Goal: Information Seeking & Learning: Learn about a topic

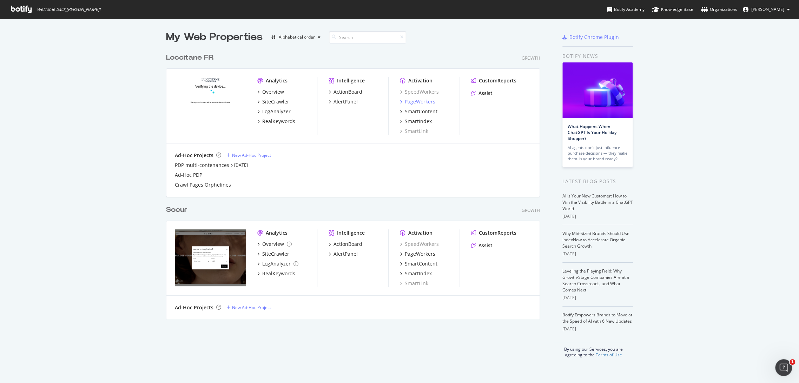
click at [425, 101] on div "PageWorkers" at bounding box center [420, 101] width 31 height 7
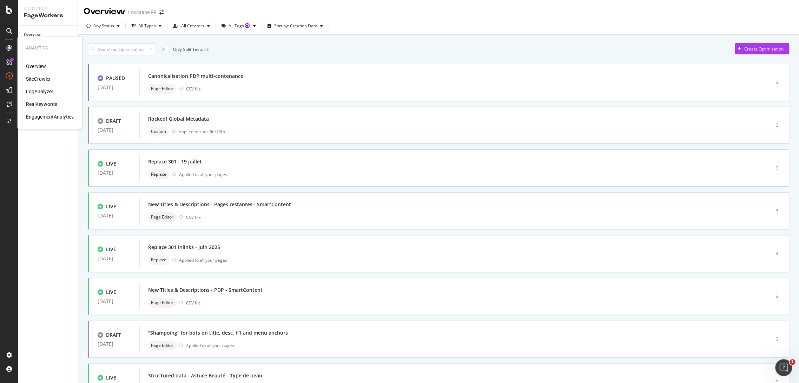
click at [38, 106] on div "RealKeywords" at bounding box center [41, 104] width 31 height 7
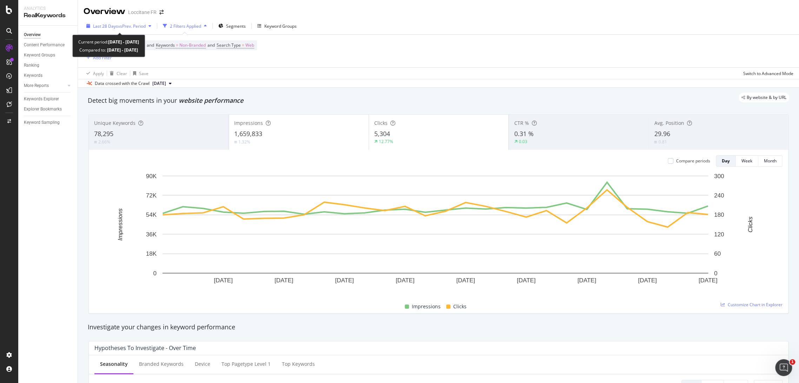
click at [140, 25] on span "vs Prev. Period" at bounding box center [132, 26] width 28 height 6
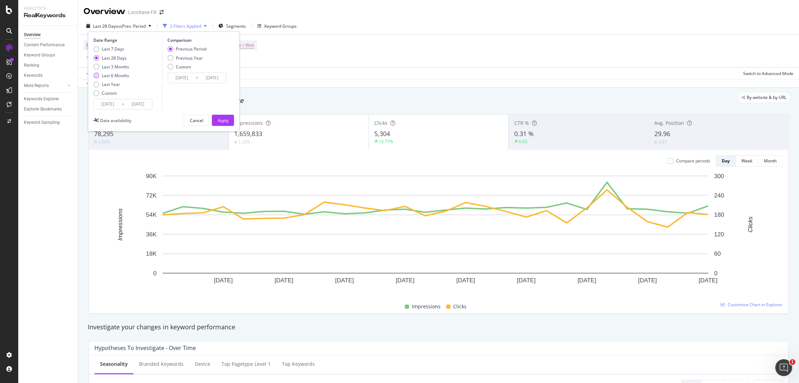
click at [119, 75] on div "Last 6 Months" at bounding box center [115, 76] width 27 height 6
type input "[DATE]"
click at [112, 104] on input "[DATE]" at bounding box center [108, 104] width 28 height 10
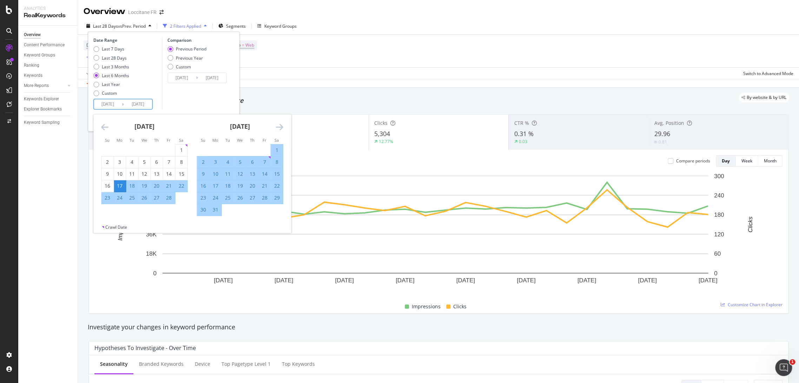
click at [104, 128] on icon "Move backward to switch to the previous month." at bounding box center [104, 127] width 7 height 8
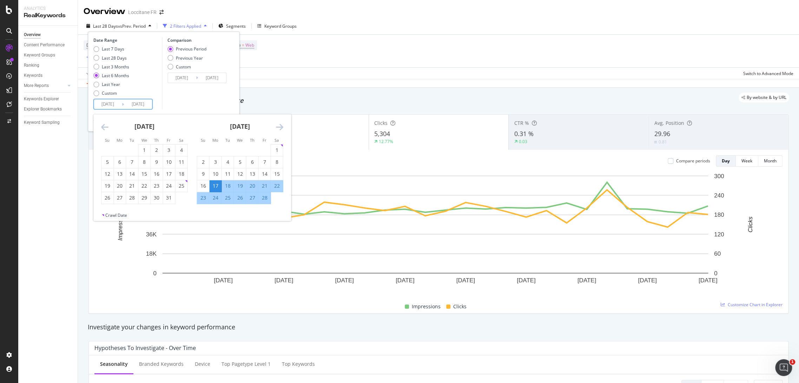
click at [138, 147] on td "Calendar" at bounding box center [132, 150] width 12 height 12
click at [139, 148] on div "1" at bounding box center [144, 150] width 12 height 7
type input "[DATE]"
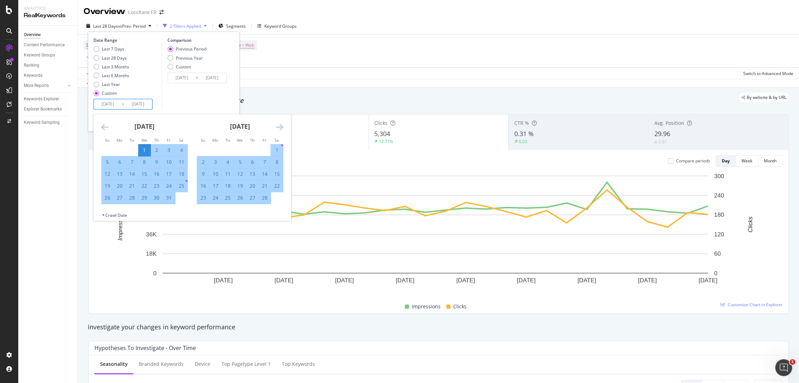
click at [99, 129] on div "[DATE] 1 2 3 4 5 6 7 8 9 10 11 12 13 14 15 16 17 18 19 20 21 22 23 24 25 26 27 …" at bounding box center [143, 159] width 95 height 90
drag, startPoint x: 101, startPoint y: 128, endPoint x: 109, endPoint y: 128, distance: 8.8
click at [101, 128] on div "[DATE] 1 2 3 4 5 6 7 8 9 10 11 12 13 14 15 16 17 18 19 20 21 22 23 24 25 26 27 …" at bounding box center [191, 163] width 197 height 98
click at [189, 100] on div "Comparison Previous Period Previous Year Custom [DATE] Navigate forward to inte…" at bounding box center [195, 73] width 67 height 72
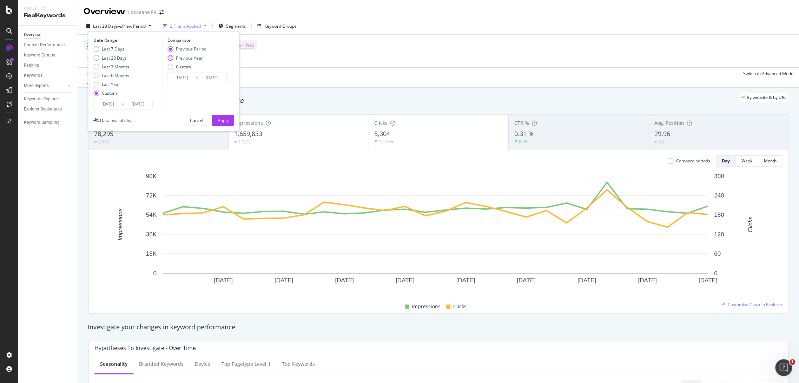
click at [191, 58] on div "Previous Year" at bounding box center [189, 58] width 27 height 6
type input "[DATE]"
click at [217, 117] on div "Apply" at bounding box center [222, 120] width 11 height 11
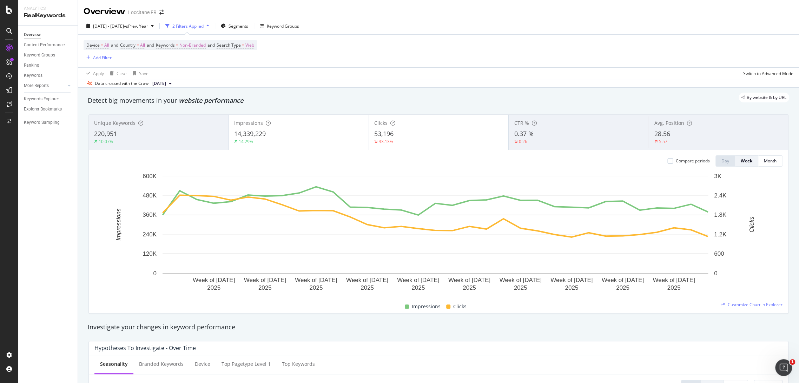
click at [309, 143] on div "14.29%" at bounding box center [298, 142] width 129 height 6
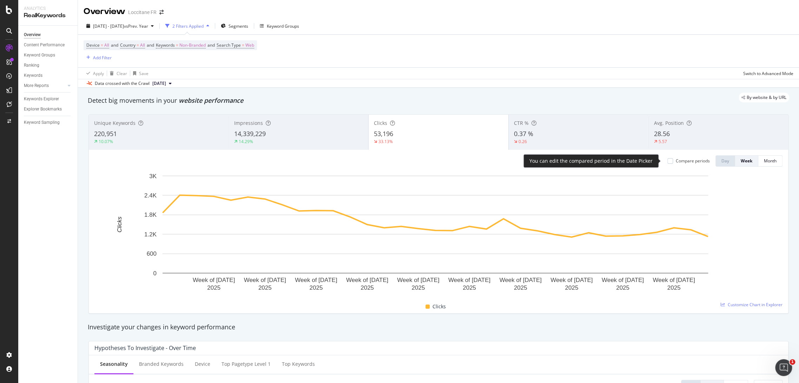
click at [681, 159] on div "Compare periods" at bounding box center [692, 161] width 34 height 6
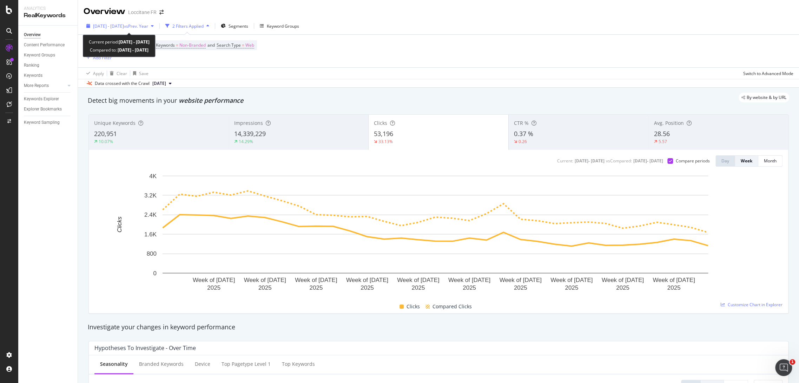
click at [122, 31] on div "[DATE] - [DATE] vs Prev. Year" at bounding box center [120, 26] width 73 height 11
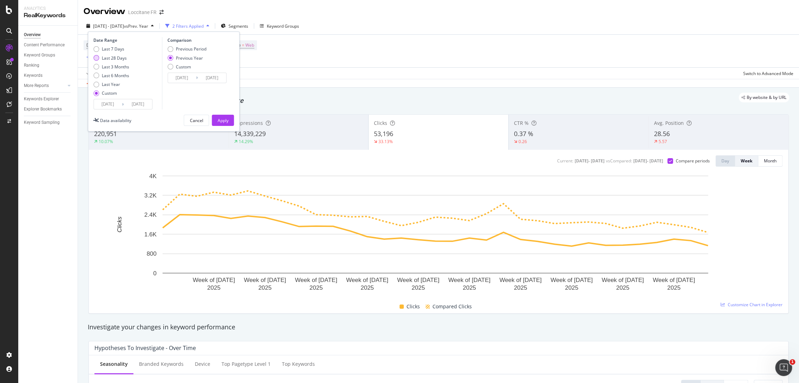
click at [113, 58] on div "Last 28 Days" at bounding box center [114, 58] width 25 height 6
type input "[DATE]"
click at [230, 135] on div "Impressions 14,339,229 14.29%" at bounding box center [298, 132] width 140 height 32
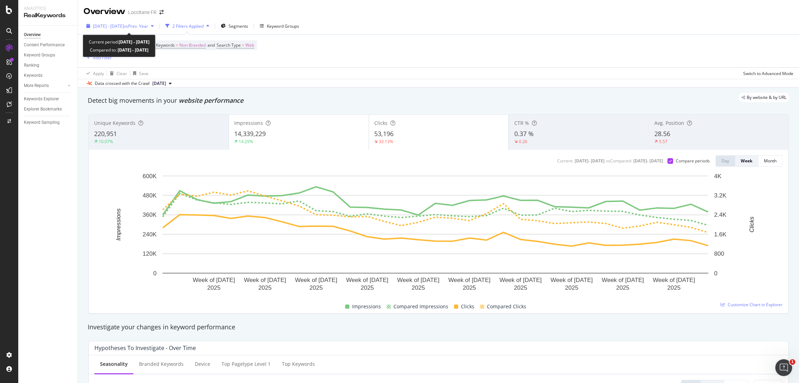
click at [121, 27] on span "[DATE] - [DATE]" at bounding box center [108, 26] width 31 height 6
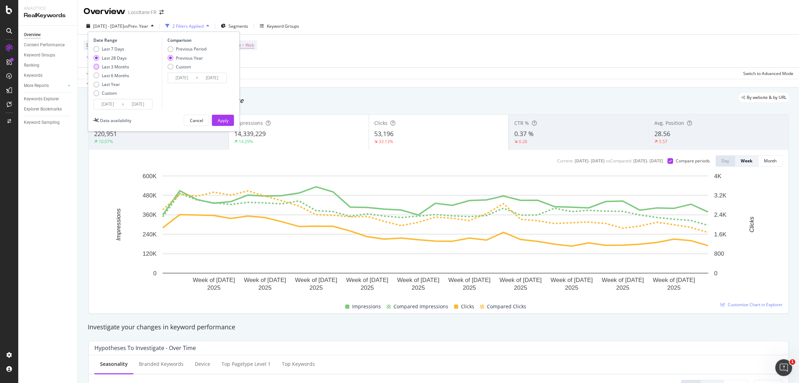
click at [116, 67] on div "Last 3 Months" at bounding box center [115, 67] width 27 height 6
type input "[DATE]"
click at [115, 58] on div "Last 28 Days" at bounding box center [114, 58] width 25 height 6
type input "[DATE]"
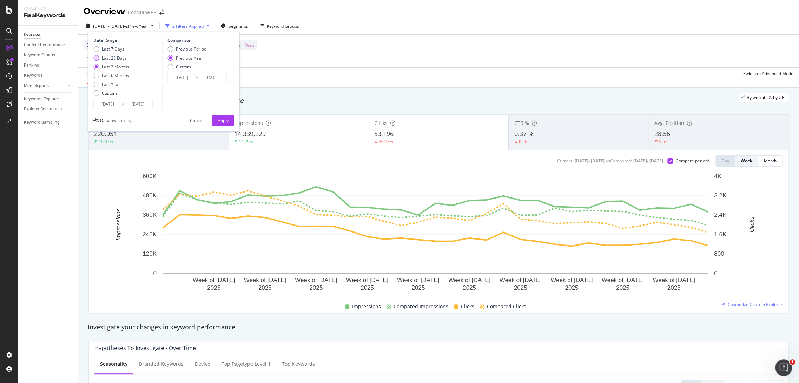
type input "[DATE]"
click at [227, 121] on div "Apply" at bounding box center [222, 121] width 11 height 6
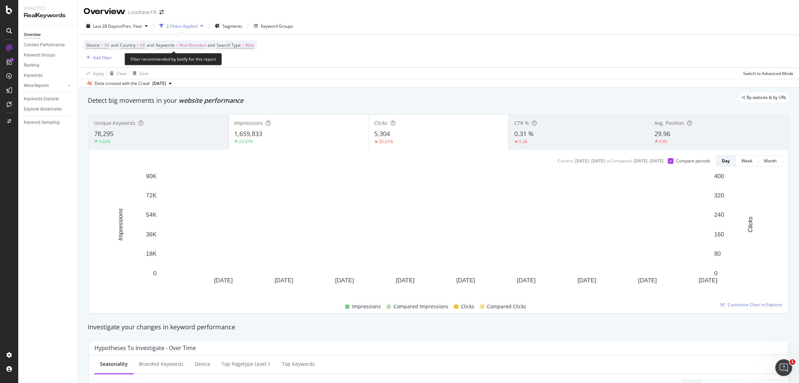
click at [198, 45] on span "Non-Branded" at bounding box center [192, 45] width 26 height 10
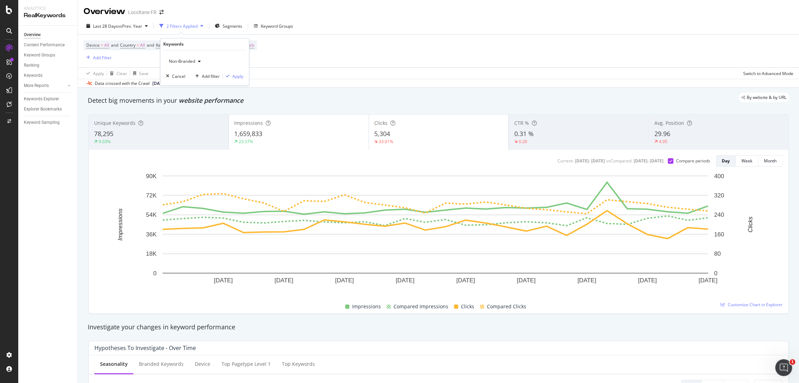
click at [186, 64] on div "Non-Branded" at bounding box center [185, 61] width 38 height 11
click at [203, 101] on div "Non-Branded & Anonymized queries" at bounding box center [207, 106] width 83 height 10
click at [241, 77] on div "Apply" at bounding box center [243, 76] width 11 height 6
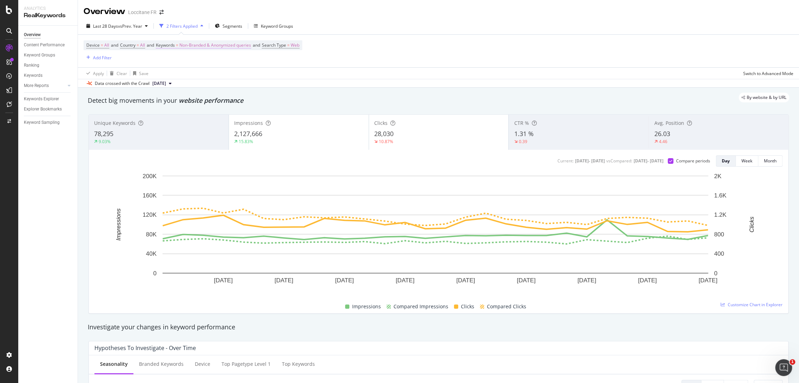
click at [196, 47] on span "Non-Branded & Anonymized queries" at bounding box center [215, 45] width 72 height 10
click at [185, 63] on span "Non-Branded & Anonymized queries" at bounding box center [203, 62] width 74 height 6
click at [202, 116] on span "All" at bounding box center [208, 116] width 73 height 6
click at [235, 75] on div "Apply" at bounding box center [237, 76] width 11 height 6
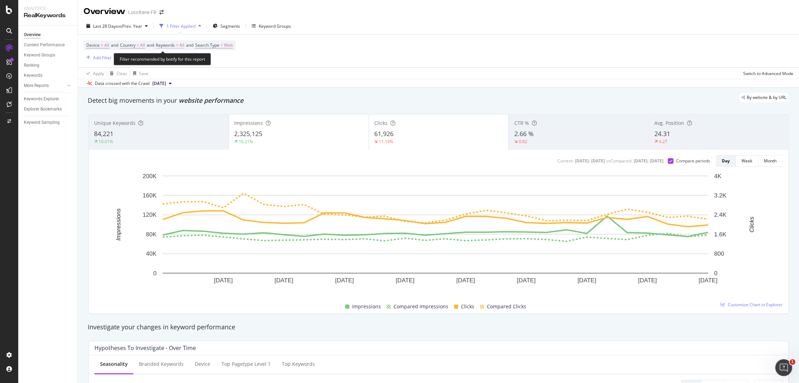
click at [175, 46] on span "Keywords" at bounding box center [165, 45] width 19 height 6
click at [180, 61] on div "button" at bounding box center [178, 62] width 8 height 4
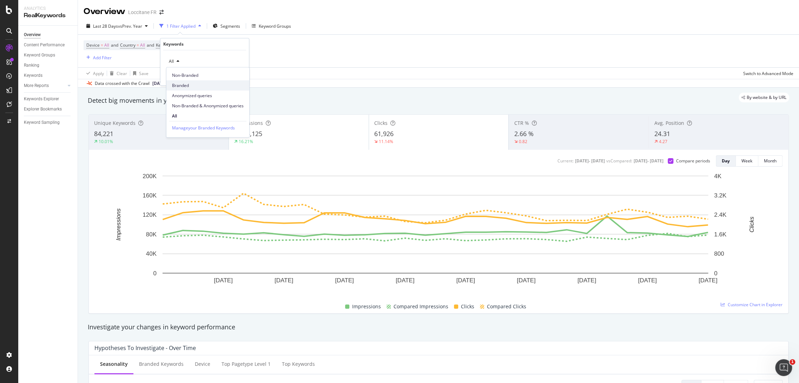
click at [196, 82] on span "Branded" at bounding box center [208, 85] width 72 height 6
click at [232, 77] on div "Apply" at bounding box center [237, 76] width 11 height 6
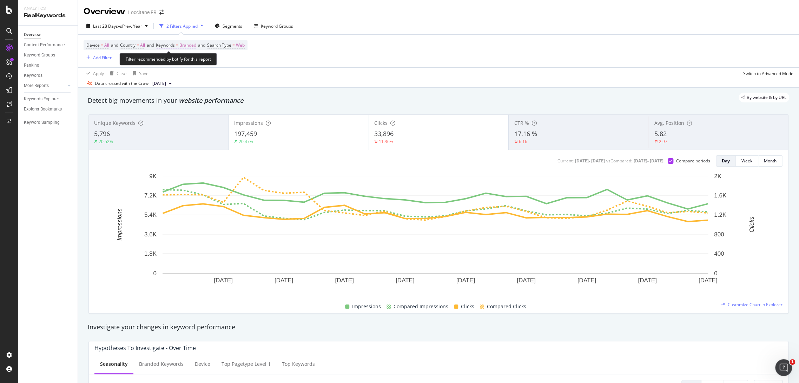
click at [196, 44] on span "Branded" at bounding box center [187, 45] width 17 height 10
click at [195, 61] on div "Branded" at bounding box center [204, 61] width 77 height 11
click at [189, 61] on icon "button" at bounding box center [189, 62] width 3 height 4
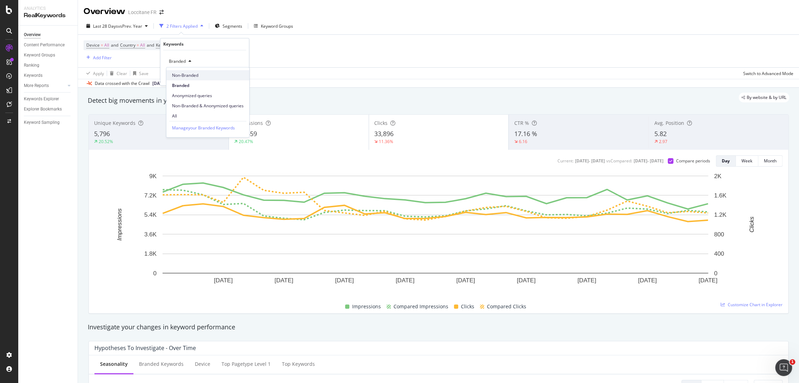
click at [194, 71] on div "Non-Branded" at bounding box center [207, 75] width 83 height 10
click at [238, 75] on div "Apply" at bounding box center [237, 76] width 11 height 6
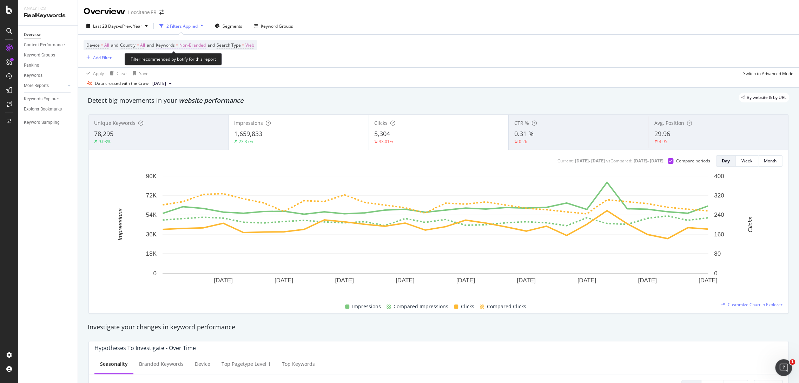
click at [178, 45] on span "=" at bounding box center [177, 45] width 2 height 6
click at [101, 59] on div "Add Filter" at bounding box center [102, 58] width 19 height 6
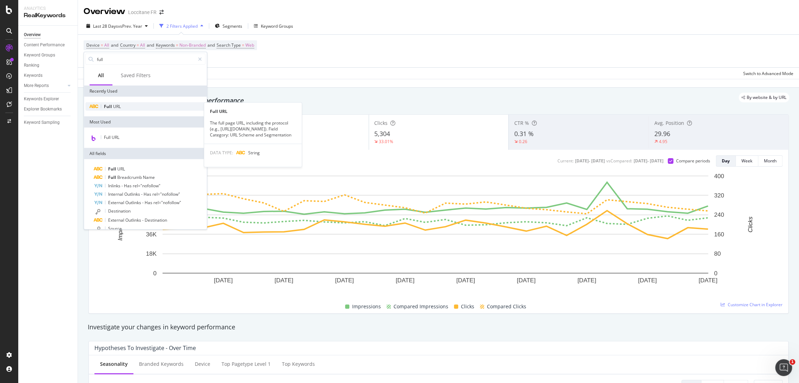
type input "full"
click at [141, 103] on div "Full URL" at bounding box center [145, 106] width 120 height 8
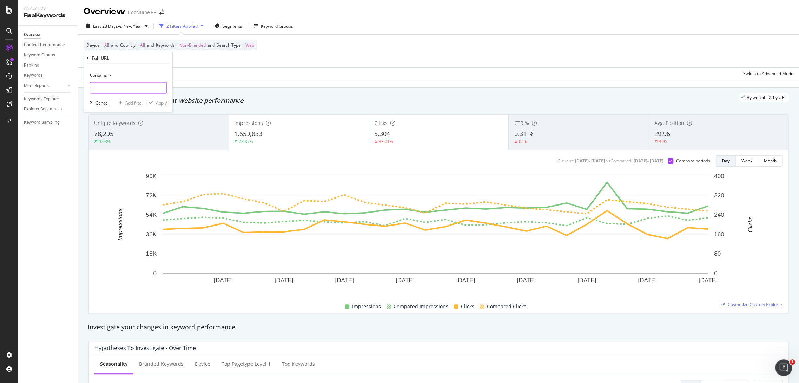
click at [112, 87] on input "text" at bounding box center [128, 87] width 76 height 11
click at [111, 72] on div "Contains" at bounding box center [127, 75] width 77 height 11
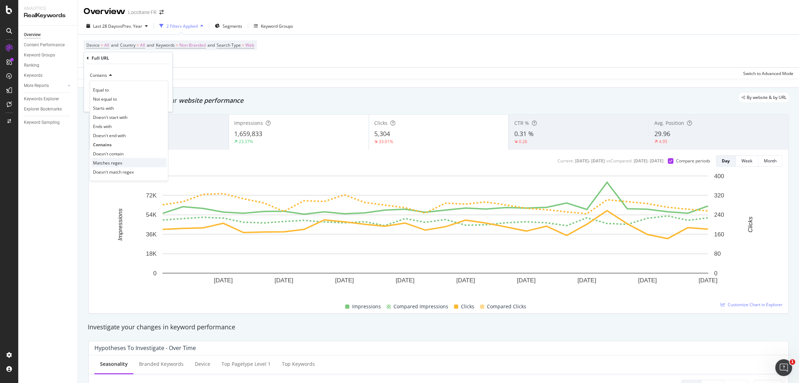
click at [116, 166] on div "Matches regex" at bounding box center [128, 162] width 75 height 9
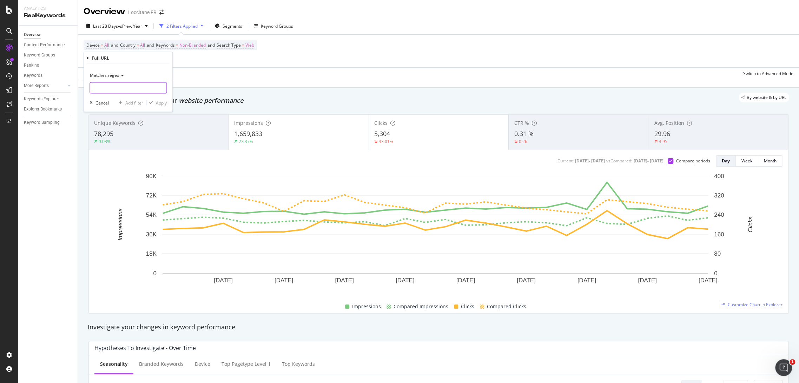
click at [116, 90] on input "text" at bounding box center [128, 87] width 76 height 11
paste input "[URL][DOMAIN_NAME]"
click at [147, 87] on input "https://[DOMAIN_NAME]/cadeaux/produit/coffret-cadeau-beaute|" at bounding box center [123, 87] width 66 height 11
paste input "[URL][DOMAIN_NAME]"
click at [146, 87] on input "https://[DOMAIN_NAME]/cadeaux/produit/coffret-cadeau-beaute|https://[DOMAIN_NAM…" at bounding box center [123, 87] width 66 height 11
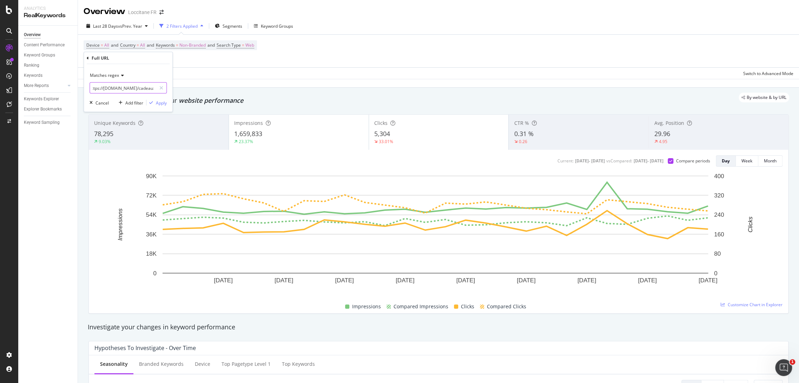
paste input "[URL][DOMAIN_NAME]"
click at [137, 88] on input "https://[DOMAIN_NAME]/cadeaux/produit/coffret-cadeau-beaute|https://[DOMAIN_NAM…" at bounding box center [123, 87] width 66 height 11
paste input "[URL][DOMAIN_NAME]"
click at [136, 87] on input "https://[DOMAIN_NAME]/cadeaux/produit/coffret-cadeau-beaute|https://[DOMAIN_NAM…" at bounding box center [123, 87] width 66 height 11
paste input "[URL][DOMAIN_NAME]"
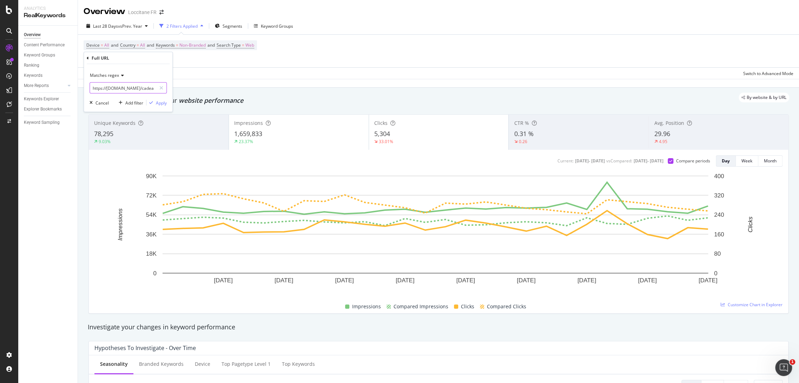
click at [136, 85] on input "https://[DOMAIN_NAME]/cadeaux/produit/coffret-cadeau-beaute|https://[DOMAIN_NAM…" at bounding box center [123, 87] width 66 height 11
paste input "[URL][DOMAIN_NAME]"
type input "https://[DOMAIN_NAME]/cadeaux/produit/coffret-cadeau-beaute|https://[DOMAIN_NAM…"
click at [157, 100] on div "Apply" at bounding box center [161, 103] width 11 height 6
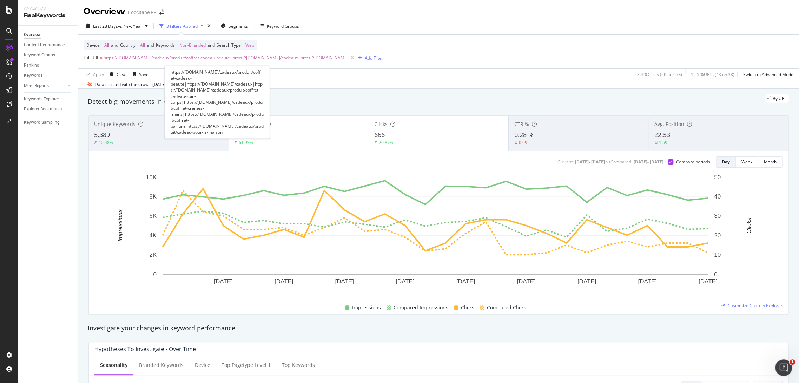
click at [160, 61] on span "https://[DOMAIN_NAME]/cadeaux/produit/coffret-cadeau-beaute|https://[DOMAIN_NAM…" at bounding box center [227, 58] width 246 height 10
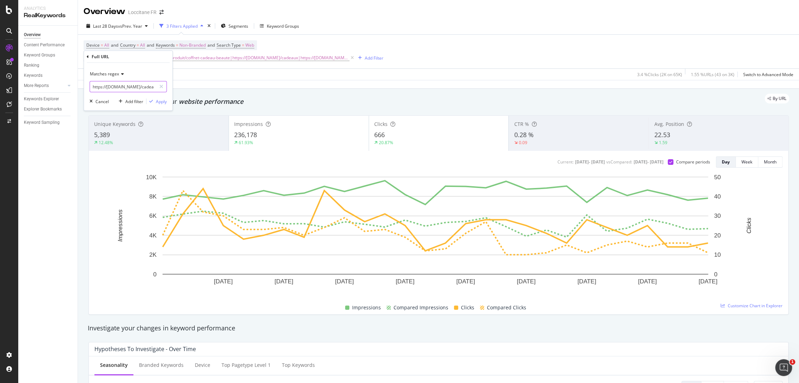
click at [144, 87] on input "https://[DOMAIN_NAME]/cadeaux/produit/coffret-cadeau-beaute|https://[DOMAIN_NAM…" at bounding box center [123, 86] width 66 height 11
paste input "[URL][DOMAIN_NAME]"
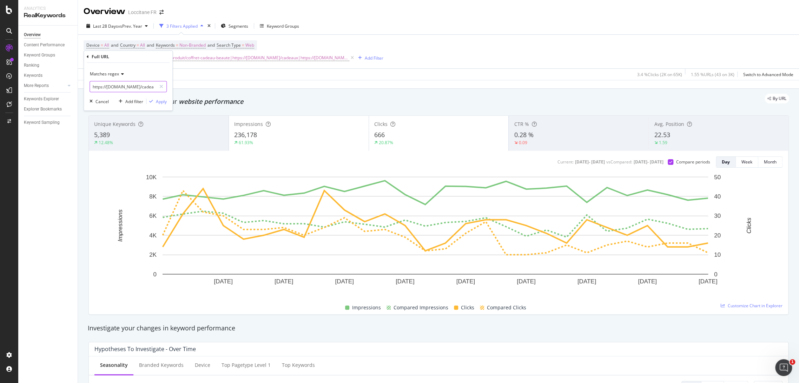
click at [143, 86] on input "https://[DOMAIN_NAME]/cadeaux/produit/coffret-cadeau-beaute|https://[DOMAIN_NAM…" at bounding box center [123, 86] width 66 height 11
paste input "[URL][DOMAIN_NAME]"
click at [152, 89] on input "https://[DOMAIN_NAME]/cadeaux/produit/coffret-cadeau-beaute|https://[DOMAIN_NAM…" at bounding box center [123, 86] width 66 height 11
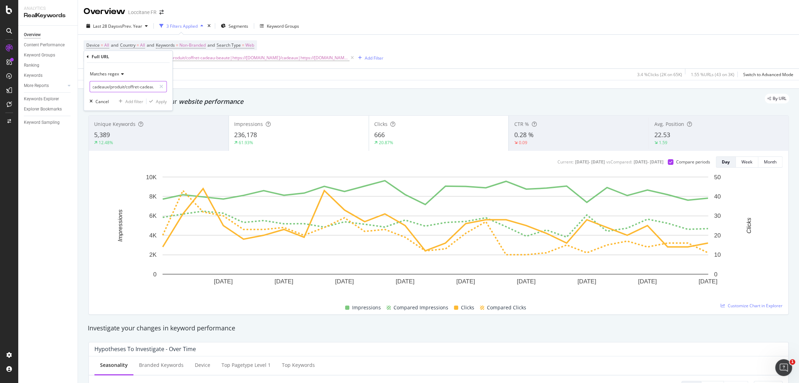
paste input "[URL][DOMAIN_NAME]"
click at [132, 87] on input "https://[DOMAIN_NAME]/cadeaux/produit/coffret-cadeau-beaute|https://[DOMAIN_NAM…" at bounding box center [123, 86] width 66 height 11
click at [129, 87] on input "https://[DOMAIN_NAME]/cadeaux/produit/coffret-cadeau-beaute|https://[DOMAIN_NAM…" at bounding box center [123, 86] width 66 height 11
type input "https://[DOMAIN_NAME]/cadeaux/produit/coffret-cadeau-beaute|https://[DOMAIN_NAM…"
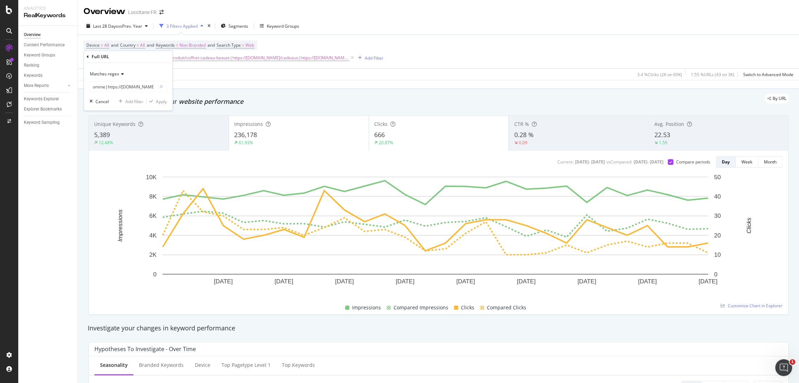
click at [112, 76] on span "Matches regex" at bounding box center [104, 74] width 29 height 6
click at [120, 141] on div "Contains" at bounding box center [128, 143] width 75 height 9
click at [129, 88] on input "https://[DOMAIN_NAME]/cadeaux/produit/coffret-cadeau-beaute|https://[DOMAIN_NAM…" at bounding box center [123, 86] width 66 height 11
click at [98, 87] on input "recherche/coffret-cadeau" at bounding box center [123, 86] width 66 height 11
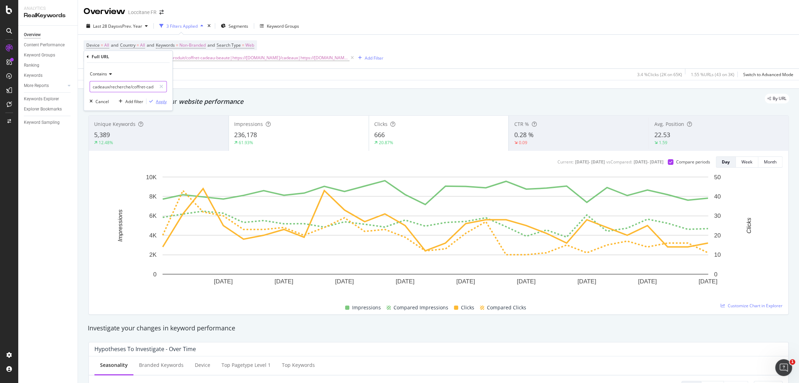
type input "cadeaux/recherche/coffret-cadeau"
click at [163, 99] on div "Apply" at bounding box center [161, 102] width 11 height 6
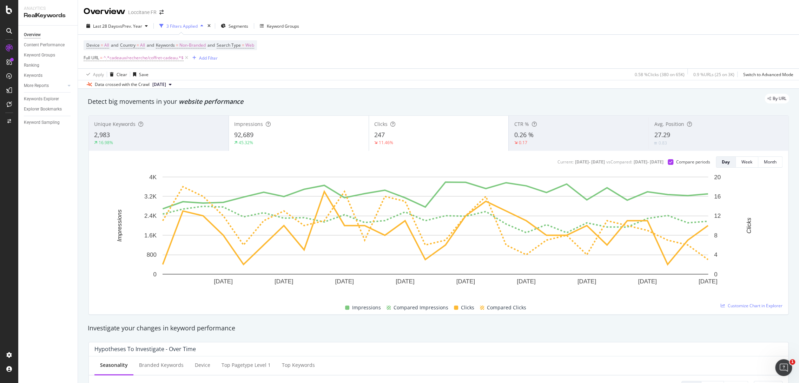
click at [302, 138] on div "92,689" at bounding box center [298, 135] width 129 height 9
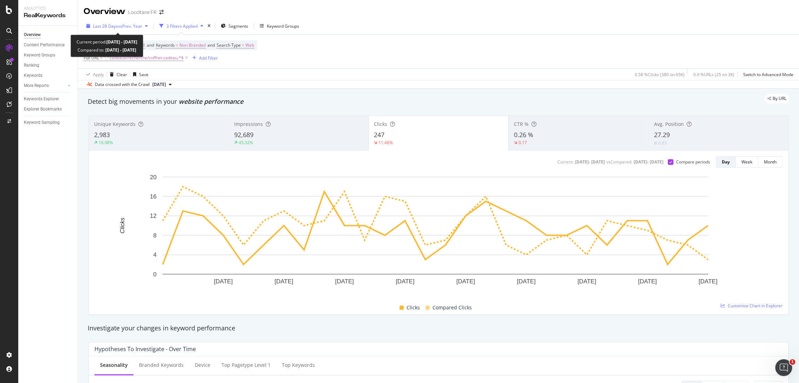
click at [104, 27] on span "Last 28 Days" at bounding box center [105, 26] width 25 height 6
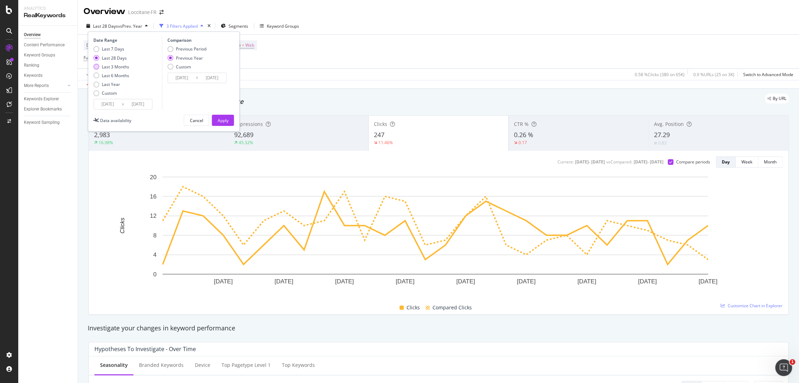
click at [112, 69] on div "Last 3 Months" at bounding box center [115, 67] width 27 height 6
type input "[DATE]"
click at [222, 119] on div "Apply" at bounding box center [222, 121] width 11 height 6
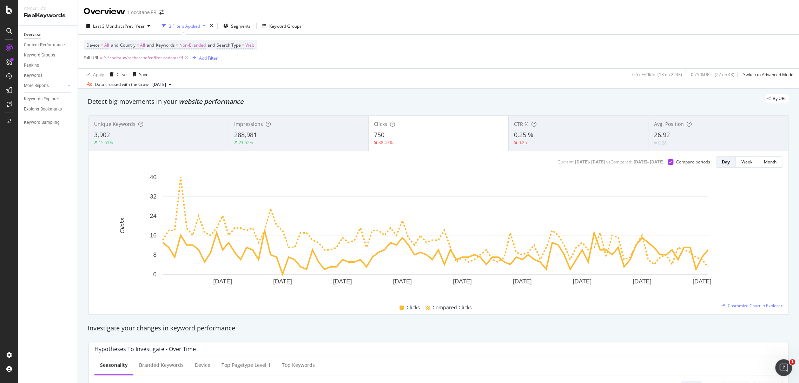
click at [667, 135] on div "26.92" at bounding box center [718, 135] width 129 height 9
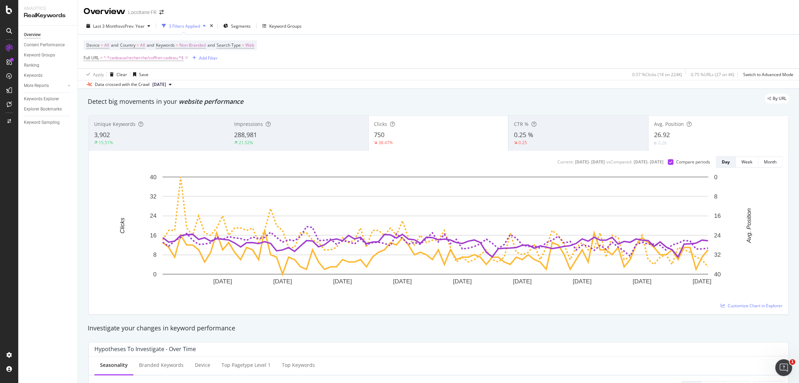
click at [415, 133] on div "750" at bounding box center [438, 135] width 129 height 9
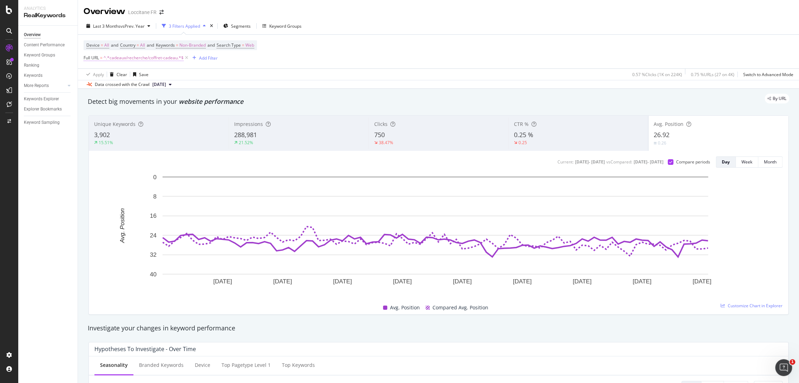
click at [149, 60] on span "^.*cadeaux/recherche/coffret-cadeau.*$" at bounding box center [144, 58] width 80 height 10
click at [144, 87] on input "cadeaux/recherche/coffret-cadeau" at bounding box center [123, 86] width 66 height 11
paste input "[URL][DOMAIN_NAME]"
type input "[URL][DOMAIN_NAME]"
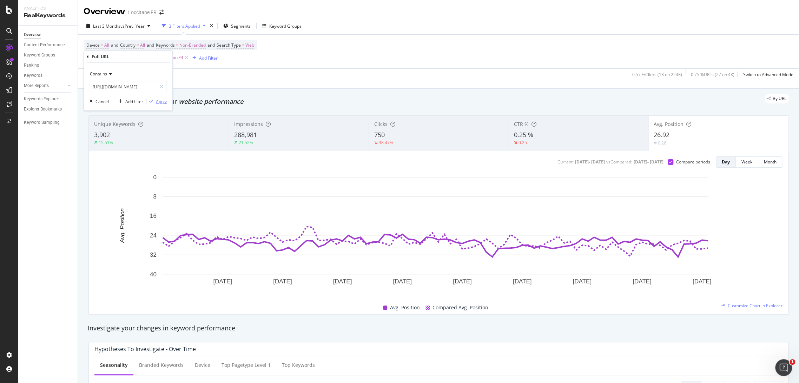
click at [161, 100] on div "Apply" at bounding box center [161, 102] width 11 height 6
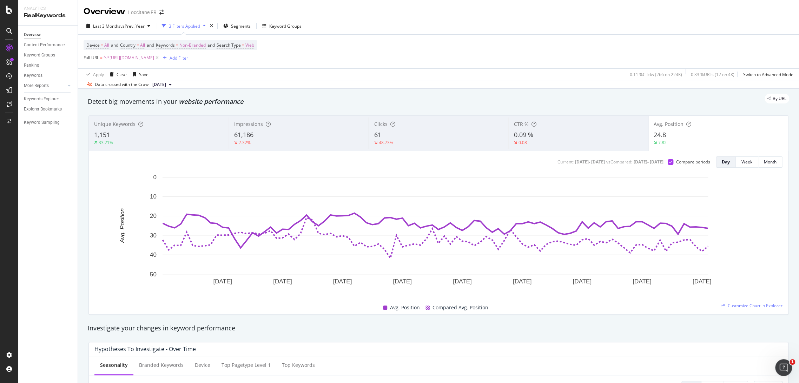
click at [443, 134] on div "61" at bounding box center [438, 135] width 129 height 9
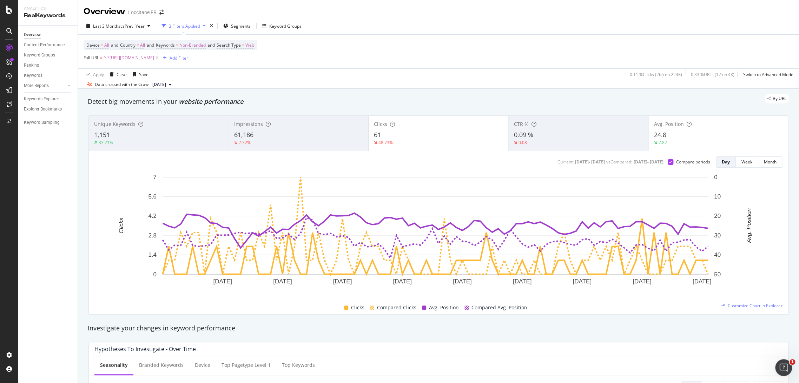
click at [443, 134] on div "61" at bounding box center [438, 135] width 129 height 9
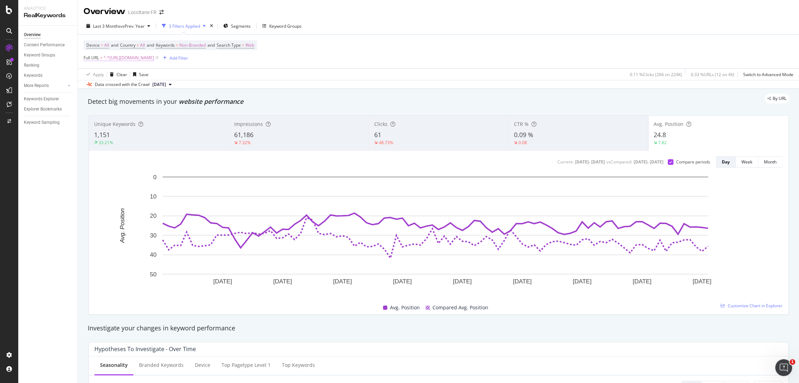
click at [154, 59] on span "^.*[URL][DOMAIN_NAME]" at bounding box center [129, 58] width 51 height 10
click at [140, 84] on input "[URL][DOMAIN_NAME]" at bounding box center [123, 86] width 66 height 11
paste input "fe"
type input "[URL][DOMAIN_NAME]"
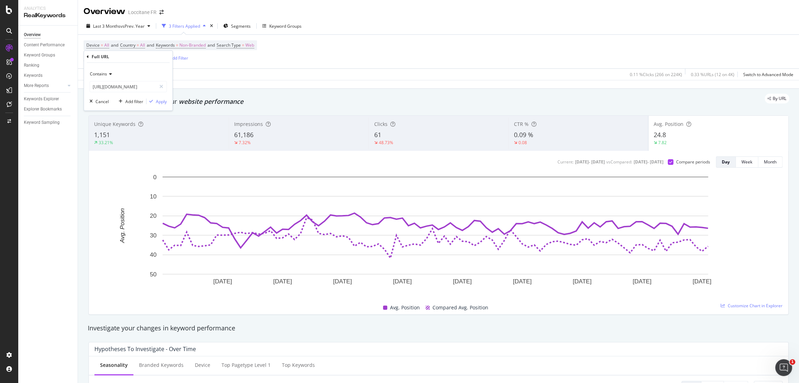
click at [154, 97] on div "Contains [URL][DOMAIN_NAME] Cancel Add filter Apply" at bounding box center [128, 87] width 88 height 48
click at [157, 99] on div "Apply" at bounding box center [161, 102] width 11 height 6
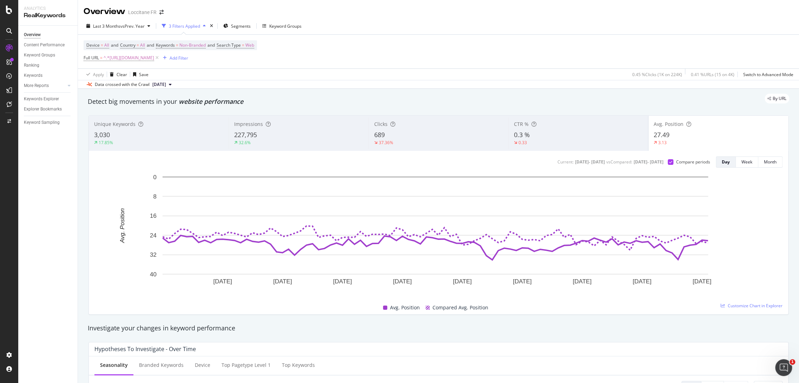
click at [448, 135] on div "689" at bounding box center [438, 135] width 129 height 9
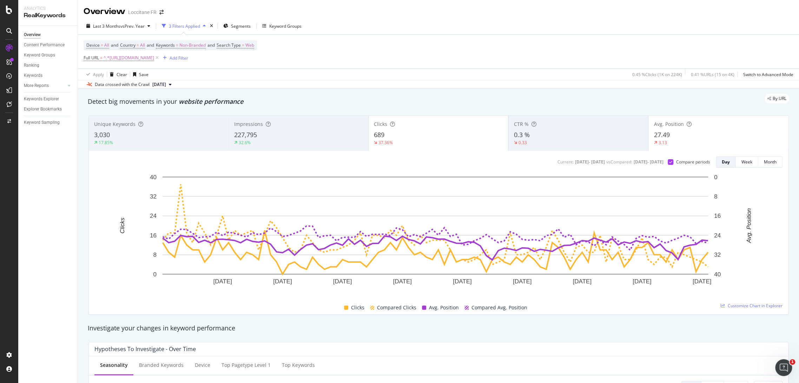
click at [688, 144] on div "3.13" at bounding box center [717, 143] width 129 height 6
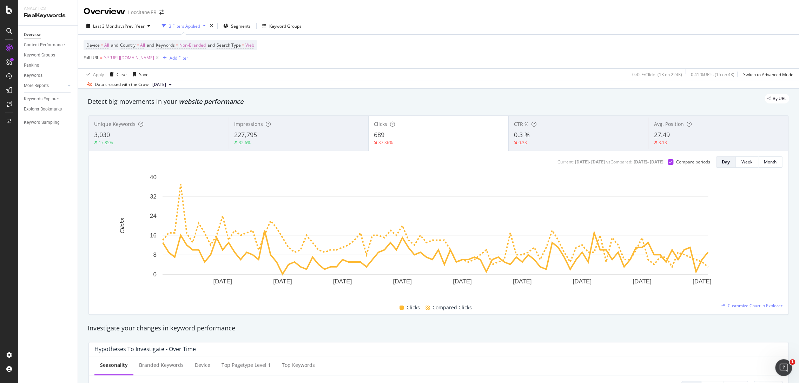
click at [154, 58] on span "^.*[URL][DOMAIN_NAME]" at bounding box center [129, 58] width 51 height 10
click at [115, 86] on input "[URL][DOMAIN_NAME]" at bounding box center [123, 86] width 66 height 11
paste input "text"
type input "[URL][DOMAIN_NAME]"
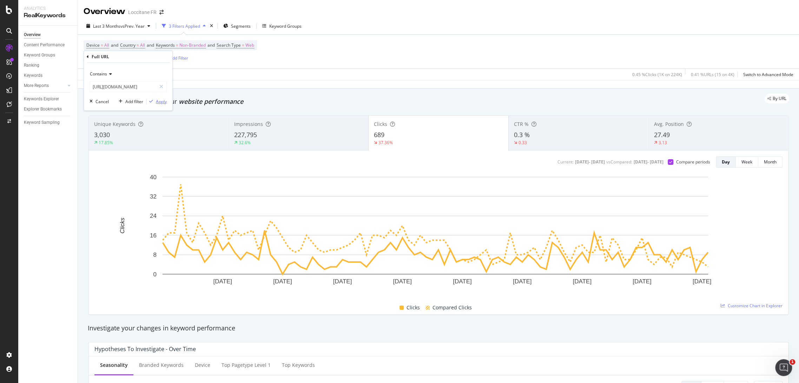
click at [154, 100] on div "button" at bounding box center [150, 101] width 9 height 4
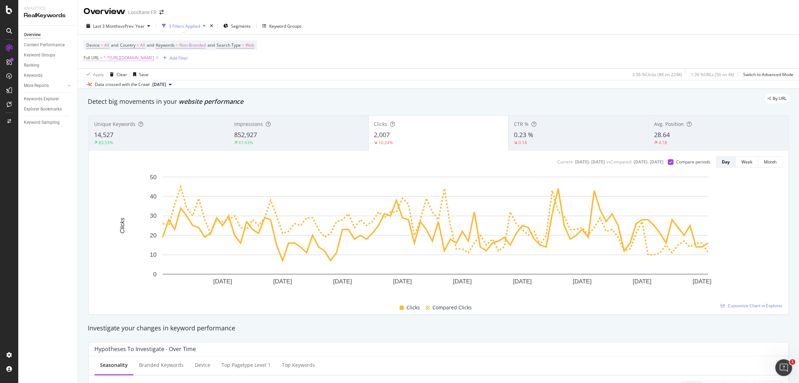
click at [132, 60] on span "^.*[URL][DOMAIN_NAME]" at bounding box center [129, 58] width 51 height 10
click at [137, 84] on input "[URL][DOMAIN_NAME]" at bounding box center [123, 86] width 66 height 11
paste input "/recherche/cadeau-petit-prix"
type input "[URL][DOMAIN_NAME]"
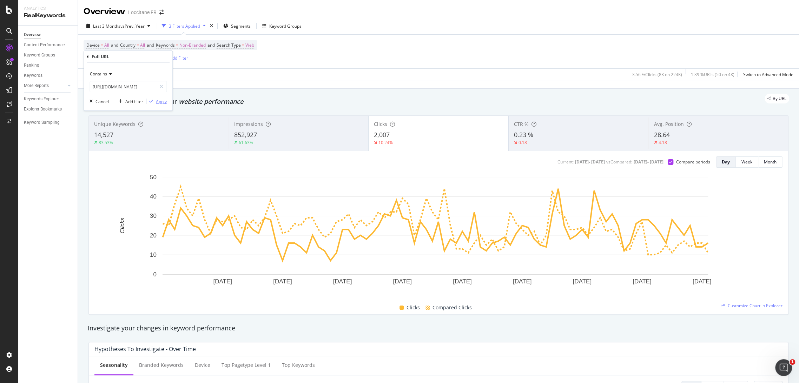
click at [155, 102] on div "button" at bounding box center [150, 101] width 9 height 4
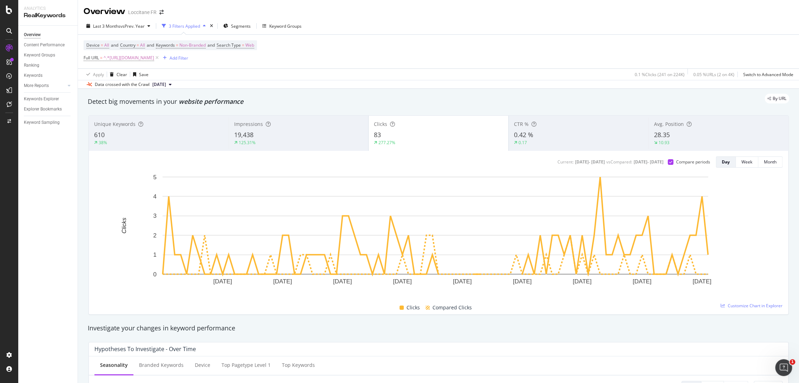
click at [272, 134] on div "19,438" at bounding box center [298, 135] width 129 height 9
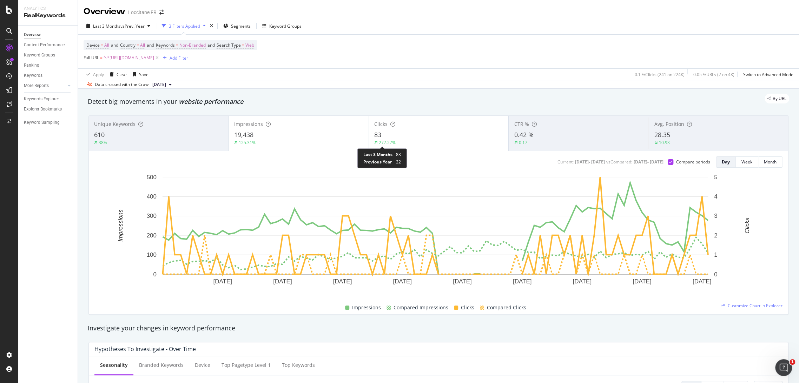
click at [387, 141] on div "277.27%" at bounding box center [387, 143] width 17 height 6
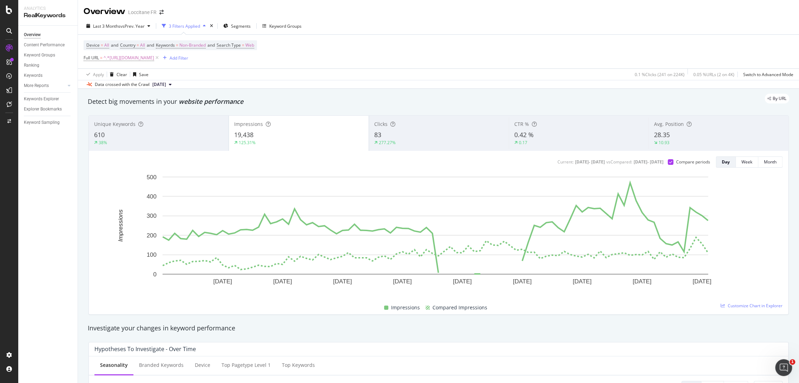
click at [406, 131] on div "83" at bounding box center [438, 135] width 129 height 9
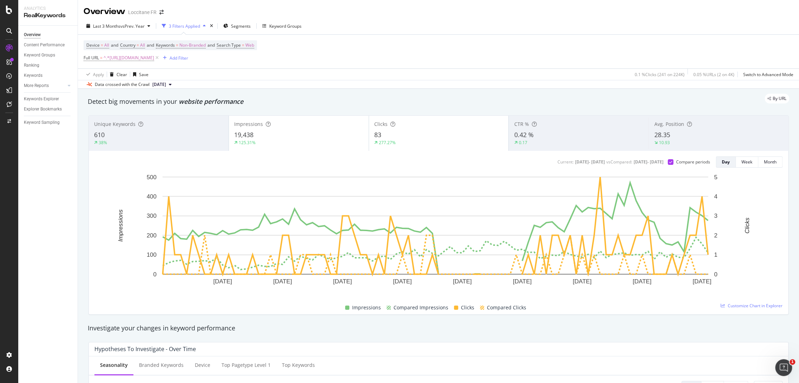
click at [408, 134] on div "83" at bounding box center [438, 135] width 129 height 9
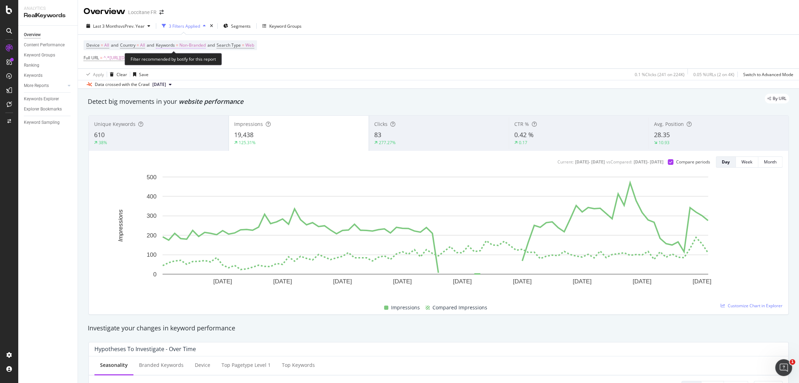
click at [202, 45] on span "Non-Branded" at bounding box center [192, 45] width 26 height 10
click at [196, 67] on div "Non-Branded" at bounding box center [185, 61] width 38 height 11
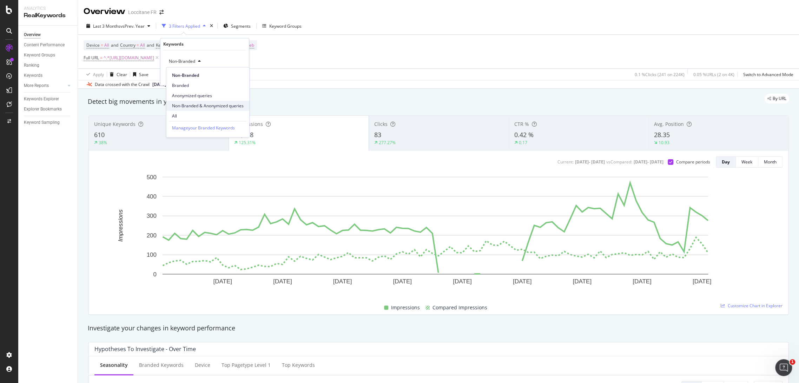
click at [203, 101] on div "Non-Branded & Anonymized queries" at bounding box center [207, 106] width 83 height 10
click at [244, 76] on div "Apply" at bounding box center [243, 76] width 11 height 6
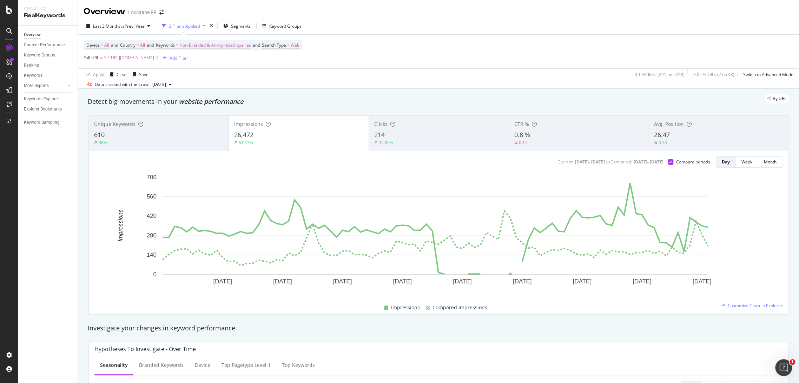
click at [154, 53] on span "^.*[URL][DOMAIN_NAME]" at bounding box center [129, 58] width 51 height 10
click at [130, 86] on input "[URL][DOMAIN_NAME]" at bounding box center [123, 86] width 66 height 11
paste input "rte-cadeau-beaute"
type input "[URL][DOMAIN_NAME]"
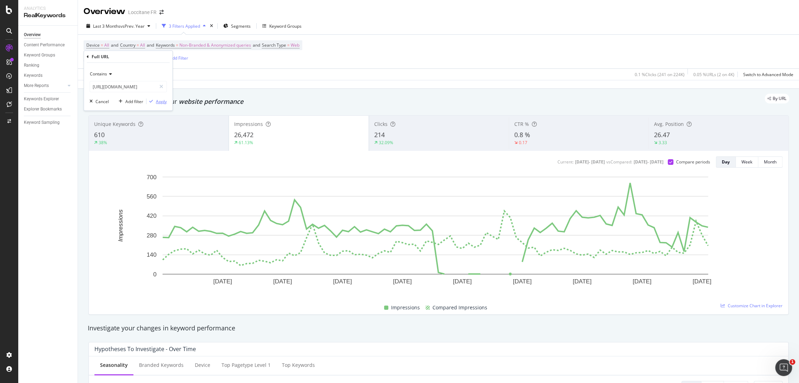
click at [158, 100] on div "Apply" at bounding box center [161, 102] width 11 height 6
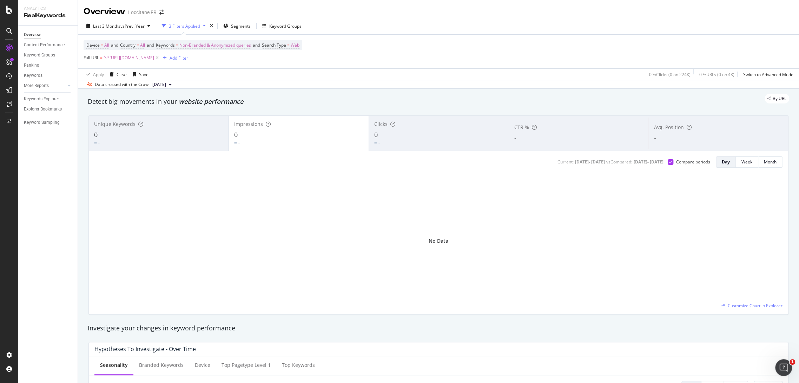
click at [154, 59] on span "^.*[URL][DOMAIN_NAME]" at bounding box center [129, 58] width 51 height 10
drag, startPoint x: 155, startPoint y: 81, endPoint x: 147, endPoint y: 85, distance: 8.8
click at [155, 81] on div "Contains [URL][DOMAIN_NAME]" at bounding box center [127, 80] width 77 height 24
click at [147, 85] on input "[URL][DOMAIN_NAME]" at bounding box center [123, 86] width 66 height 11
paste input "[PERSON_NAME]-femm"
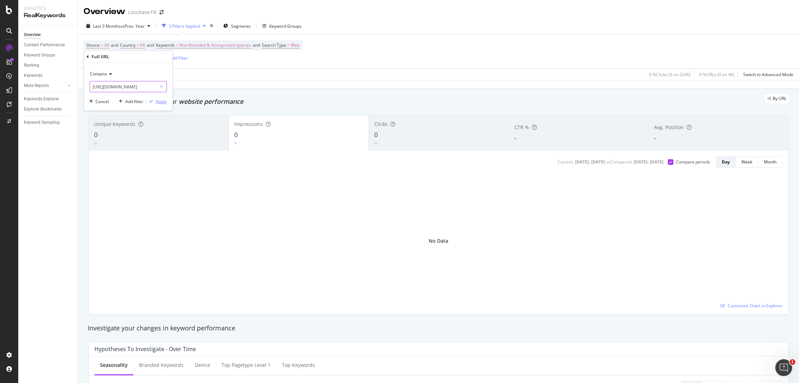
scroll to position [0, 69]
type input "[URL][DOMAIN_NAME]"
click at [154, 102] on div "button" at bounding box center [150, 101] width 9 height 4
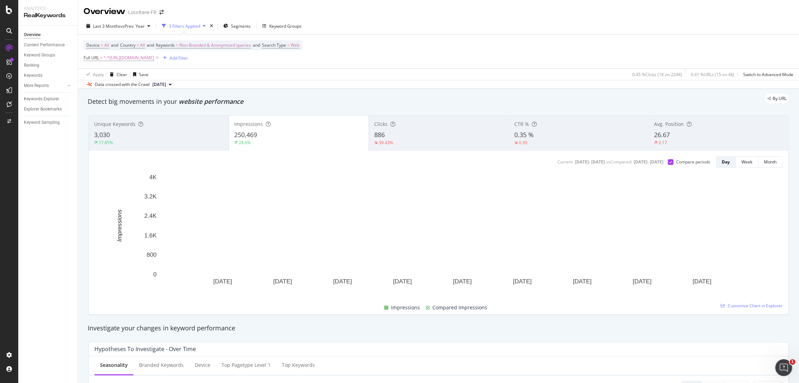
click at [467, 134] on div "886" at bounding box center [438, 135] width 129 height 9
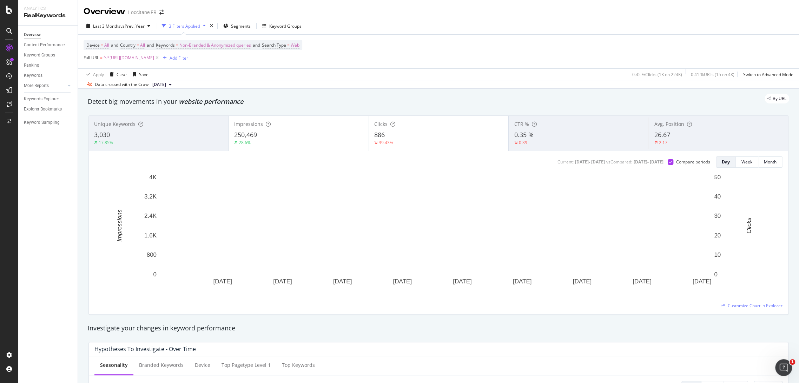
click at [337, 142] on div "28.6%" at bounding box center [298, 143] width 129 height 6
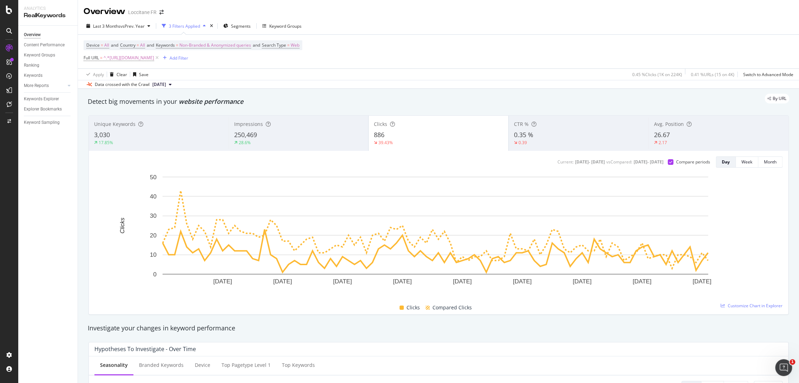
click at [693, 140] on div "2.17" at bounding box center [718, 143] width 129 height 6
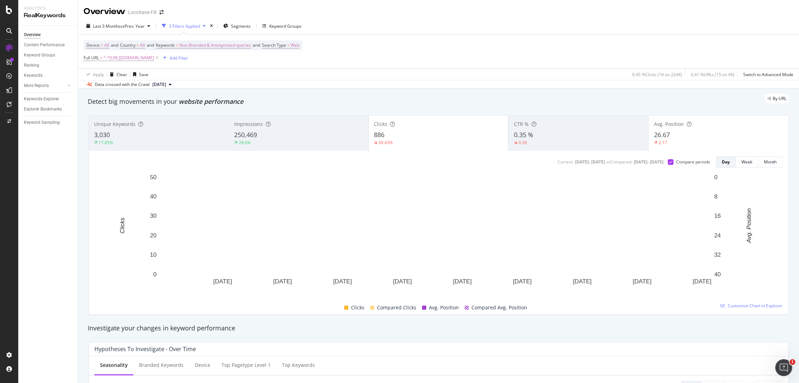
click at [429, 138] on div "886" at bounding box center [438, 135] width 129 height 9
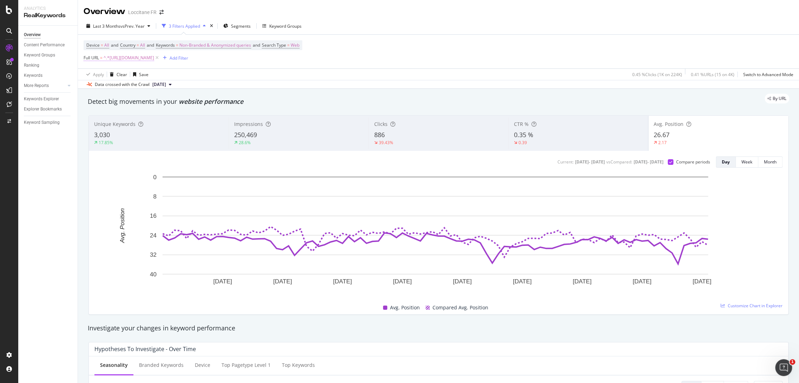
click at [154, 57] on span "^.*[URL][DOMAIN_NAME]" at bounding box center [129, 58] width 51 height 10
click at [148, 83] on input "[URL][DOMAIN_NAME]" at bounding box center [123, 86] width 66 height 11
paste input "produit/coffret-cadeau-beaut"
type input "[URL][DOMAIN_NAME]"
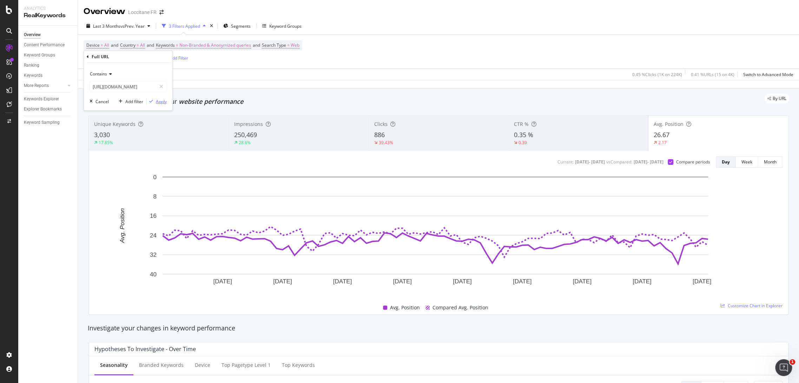
click at [155, 99] on div "Apply" at bounding box center [156, 101] width 20 height 6
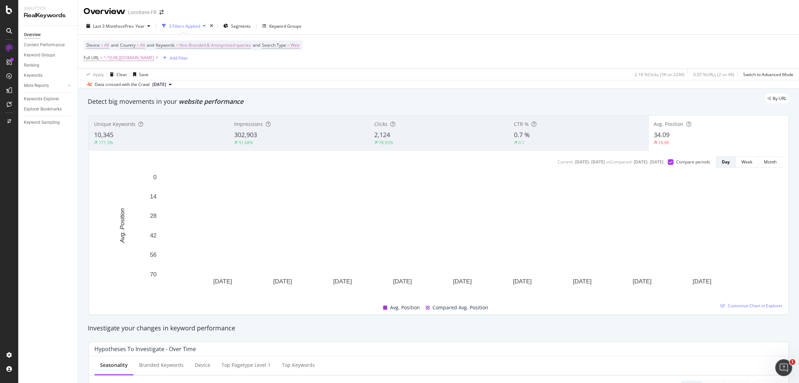
click at [396, 122] on div "Clicks" at bounding box center [438, 124] width 129 height 7
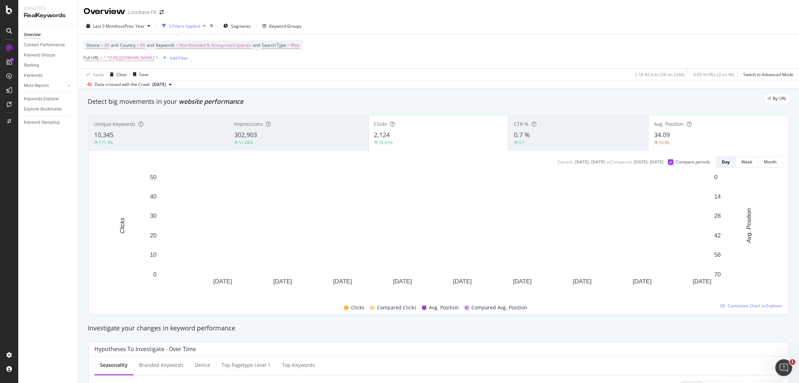
click at [705, 143] on div "16.96" at bounding box center [717, 143] width 129 height 6
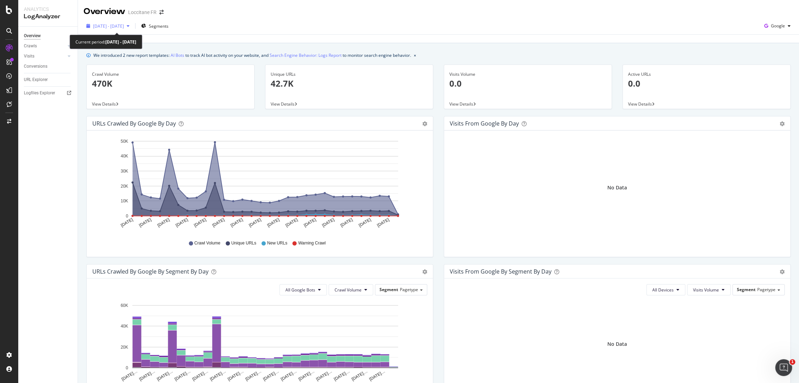
click at [103, 22] on div "2025 Jul. 20th - Aug. 18th" at bounding box center [108, 26] width 49 height 11
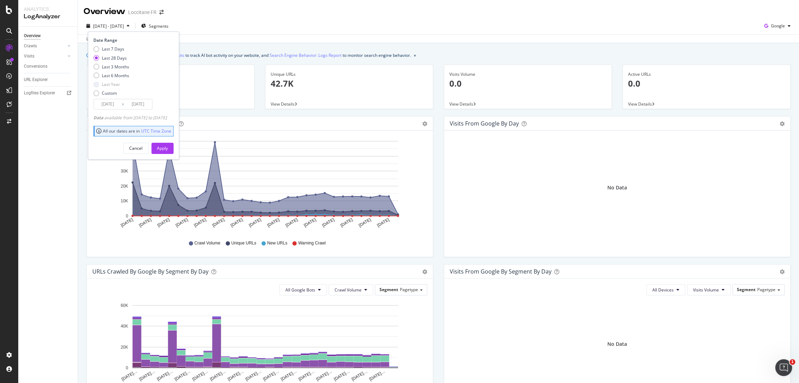
click at [108, 105] on input "2025/07/22" at bounding box center [108, 104] width 28 height 10
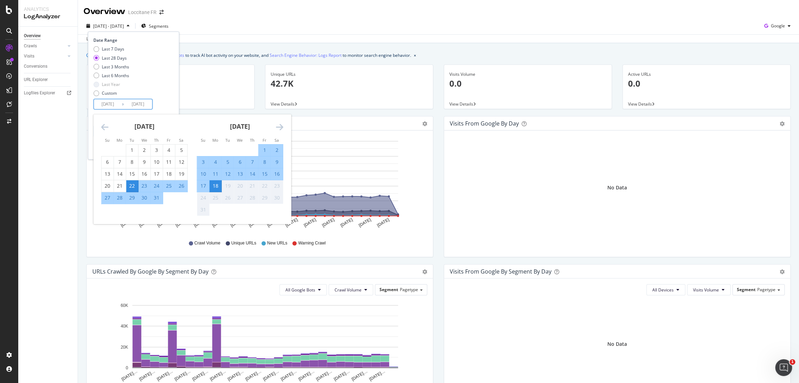
click at [101, 123] on icon "Move backward to switch to the previous month." at bounding box center [104, 127] width 7 height 8
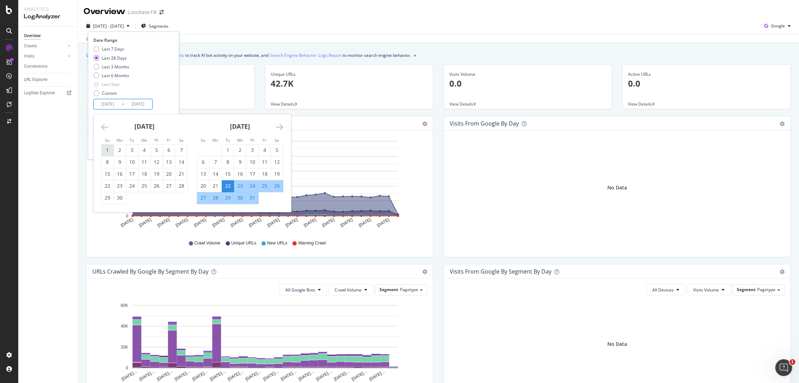
click at [102, 154] on div "1" at bounding box center [107, 151] width 12 height 12
type input "2025/06/01"
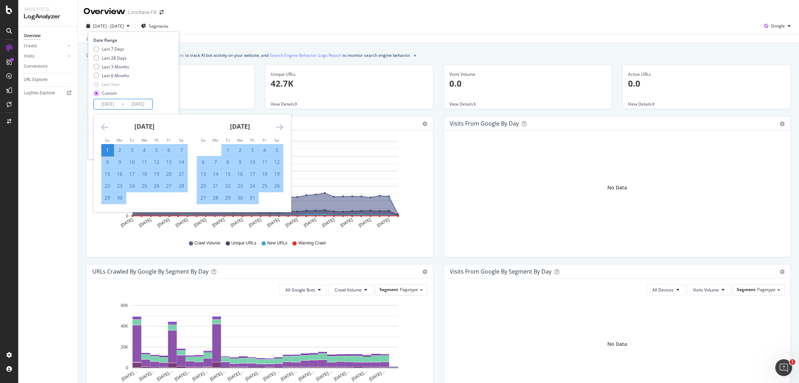
click at [160, 81] on div "Last 7 Days Last 28 Days Last 3 Months Last 6 Months Last Year Custom" at bounding box center [132, 72] width 78 height 53
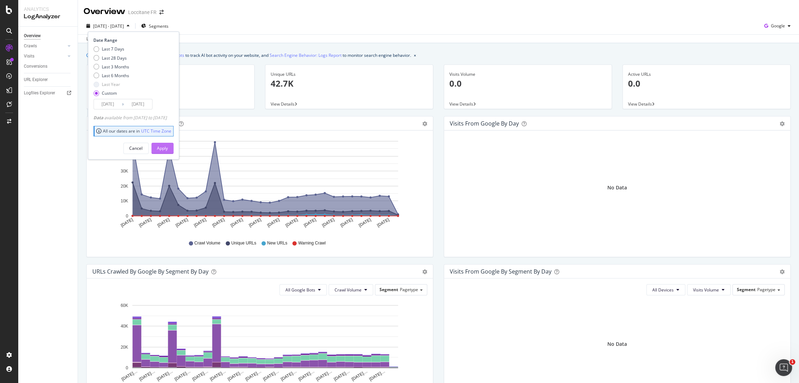
click at [168, 146] on div "Apply" at bounding box center [162, 148] width 11 height 6
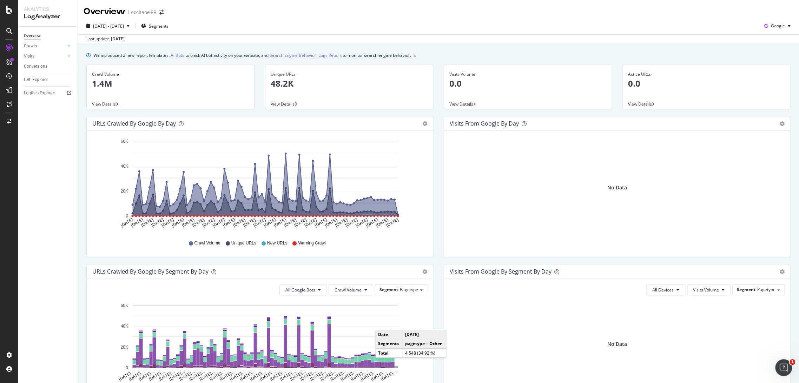
click at [382, 365] on rect "A chart." at bounding box center [383, 364] width 4 height 5
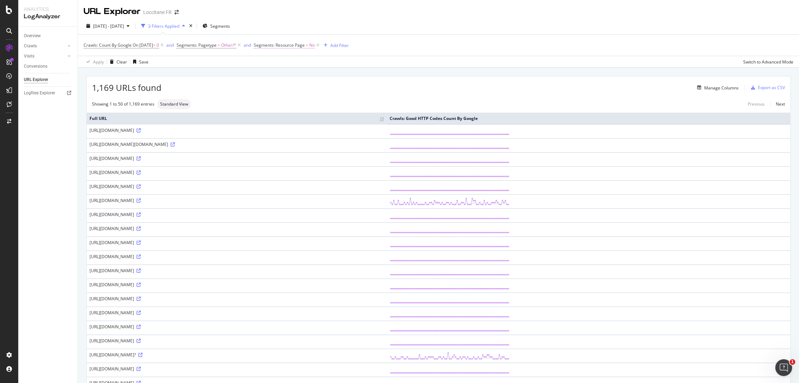
click at [302, 47] on span "Segments: Resource Page" at bounding box center [279, 45] width 51 height 6
click at [401, 30] on div "2025 Jun. 1st - Aug. 18th 3 Filters Applied Segments" at bounding box center [438, 27] width 721 height 14
